Goal: Navigation & Orientation: Find specific page/section

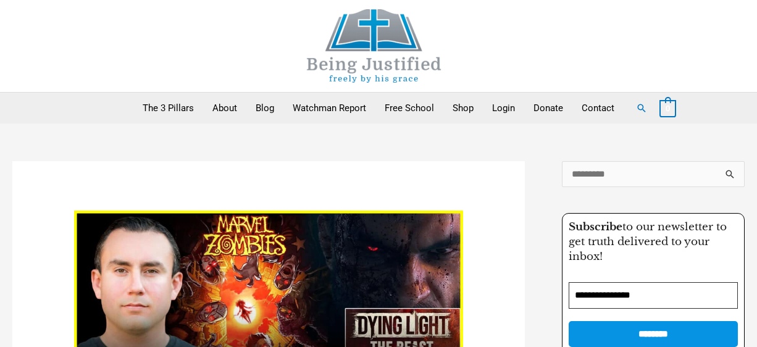
scroll to position [592, 0]
